Goal: Transaction & Acquisition: Download file/media

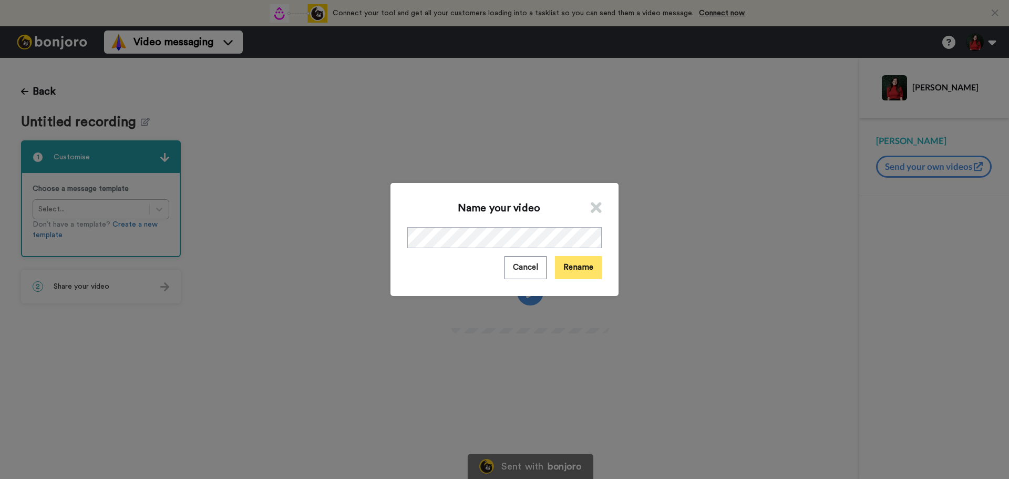
click at [578, 273] on button "Rename" at bounding box center [578, 267] width 47 height 23
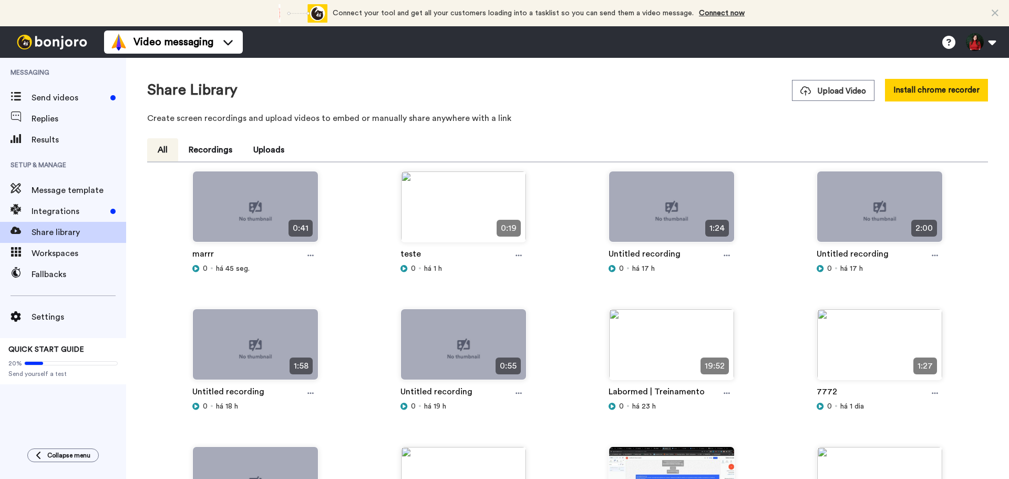
click at [312, 263] on div at bounding box center [311, 255] width 16 height 16
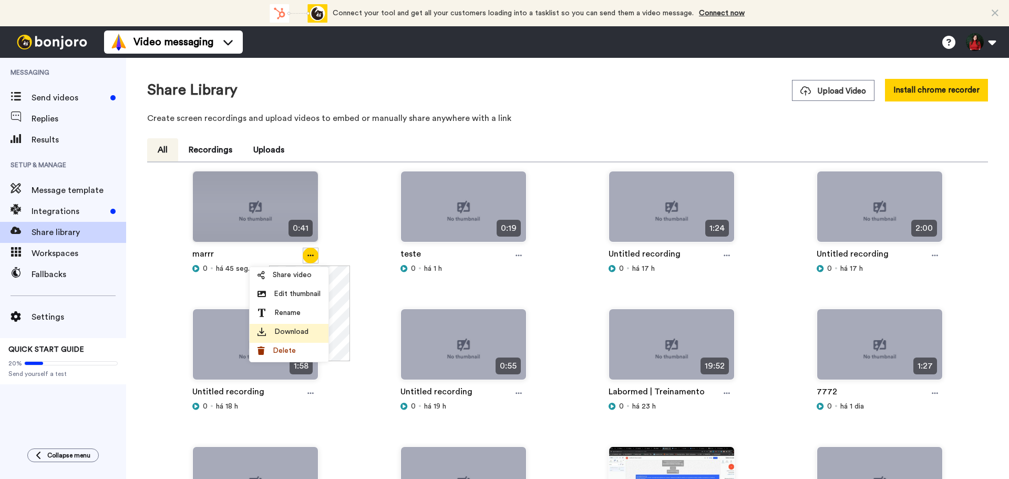
click at [308, 332] on div "Download" at bounding box center [288, 331] width 63 height 11
